Goal: Information Seeking & Learning: Learn about a topic

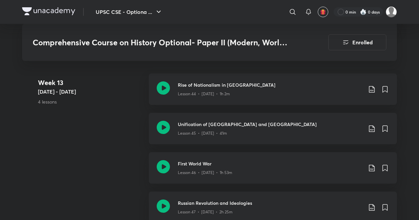
click at [82, 186] on div "Week [DATE] - [DATE] 4 lessons Rise of Nationalism in [GEOGRAPHIC_DATA] Lesson …" at bounding box center [209, 151] width 375 height 157
click at [113, 180] on div "Week [DATE] - [DATE] 4 lessons Rise of Nationalism in [GEOGRAPHIC_DATA] Lesson …" at bounding box center [209, 151] width 375 height 157
click at [162, 121] on icon at bounding box center [163, 127] width 13 height 13
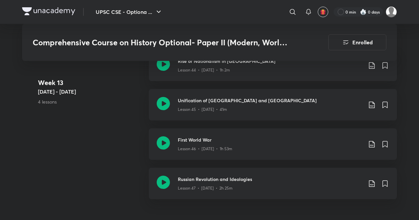
scroll to position [2526, 0]
click at [140, 131] on div "Week [DATE] - [DATE] 4 lessons Rise of Nationalism in [GEOGRAPHIC_DATA] Lesson …" at bounding box center [209, 128] width 375 height 157
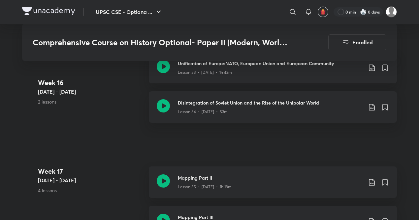
scroll to position [2999, 0]
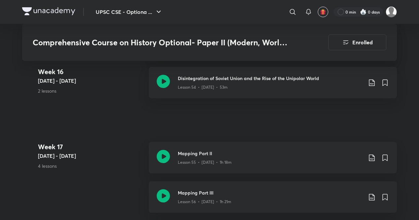
scroll to position [3028, 0]
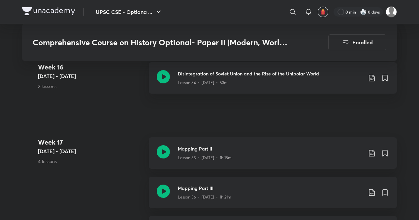
click at [140, 158] on p "4 lessons" at bounding box center [91, 161] width 106 height 7
click at [141, 158] on p "4 lessons" at bounding box center [91, 161] width 106 height 7
click at [133, 158] on p "4 lessons" at bounding box center [91, 161] width 106 height 7
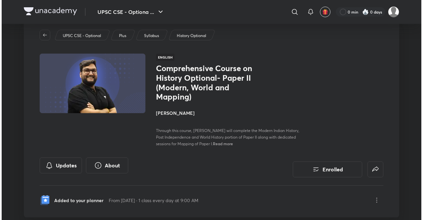
scroll to position [0, 0]
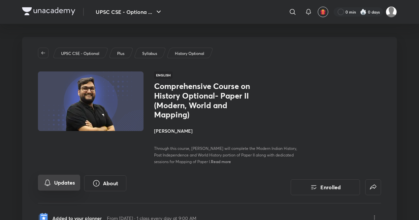
click at [66, 176] on button "Updates" at bounding box center [59, 182] width 42 height 16
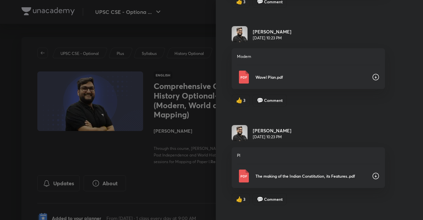
scroll to position [2708, 0]
click at [372, 74] on icon at bounding box center [375, 77] width 7 height 7
click at [418, 215] on div at bounding box center [418, 215] width 0 height 0
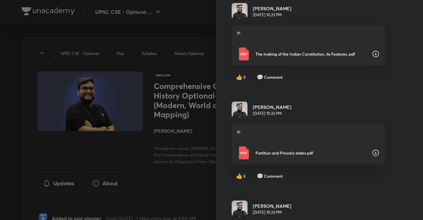
scroll to position [2828, 0]
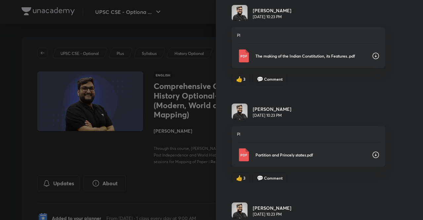
click at [372, 52] on icon at bounding box center [376, 56] width 8 height 8
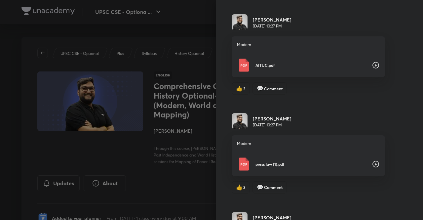
scroll to position [2132, 0]
